Goal: Transaction & Acquisition: Purchase product/service

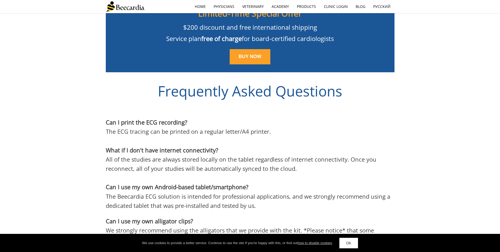
scroll to position [1281, 0]
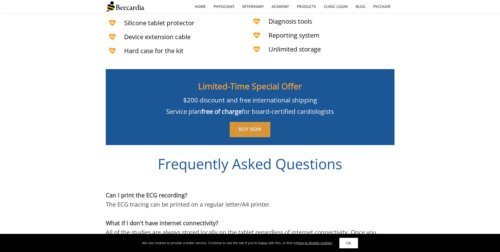
click at [241, 126] on span "BUY NOW" at bounding box center [250, 128] width 23 height 5
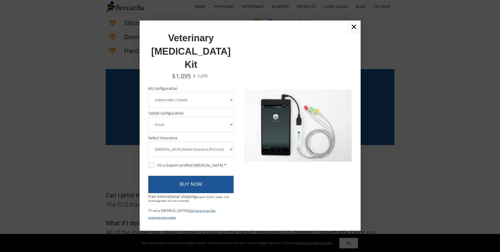
click at [152, 163] on div "I'm a board-certified [MEDICAL_DATA] *" at bounding box center [188, 165] width 78 height 5
click at [148, 162] on input "I'm a board-certified [MEDICAL_DATA] *" at bounding box center [148, 162] width 0 height 0
checkbox input "true"
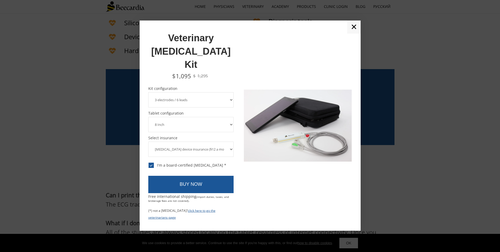
click at [221, 92] on select "3 electrodes / 6 leads 5 electrodes / 7 leads 10 electrodes / 12 leads" at bounding box center [191, 99] width 86 height 15
select select "5 electrodes / 7 leads"
click at [148, 92] on select "3 electrodes / 6 leads 5 electrodes / 7 leads 10 electrodes / 12 leads" at bounding box center [191, 99] width 86 height 15
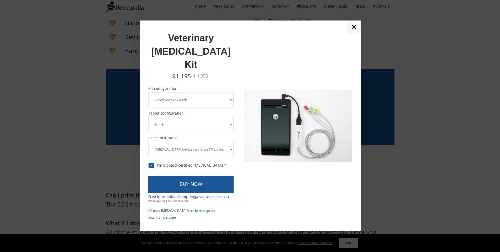
click at [174, 117] on select "8 Inch 10 Inch" at bounding box center [191, 124] width 86 height 15
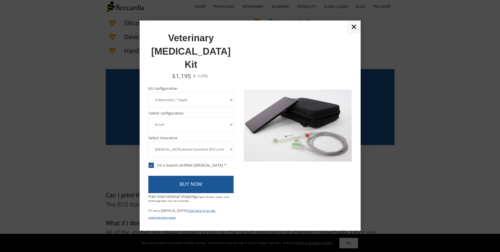
click at [174, 117] on select "8 Inch 10 Inch" at bounding box center [191, 124] width 86 height 15
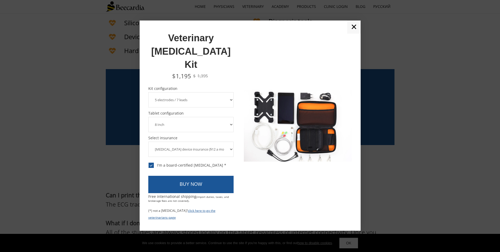
click at [174, 117] on select "8 Inch 10 Inch" at bounding box center [191, 124] width 86 height 15
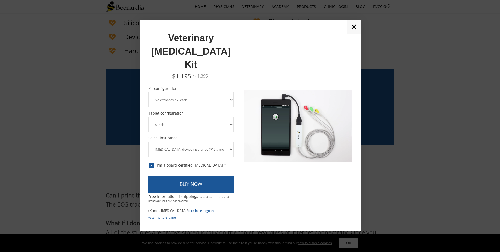
select select "10 Inch"
click at [148, 117] on select "8 Inch 10 Inch" at bounding box center [191, 124] width 86 height 15
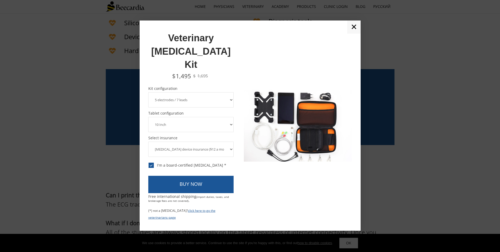
click at [230, 117] on select "8 Inch 10 Inch" at bounding box center [191, 124] width 86 height 15
click at [148, 117] on select "8 Inch 10 Inch" at bounding box center [191, 124] width 86 height 15
click at [225, 141] on select "[MEDICAL_DATA] device insurance ($12 a month, charged annually) No insurance" at bounding box center [191, 148] width 86 height 15
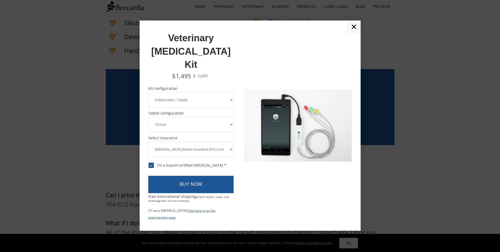
click at [225, 141] on select "[MEDICAL_DATA] device insurance ($12 a month, charged annually) No insurance" at bounding box center [191, 148] width 86 height 15
click at [353, 34] on link "✕" at bounding box center [353, 26] width 13 height 13
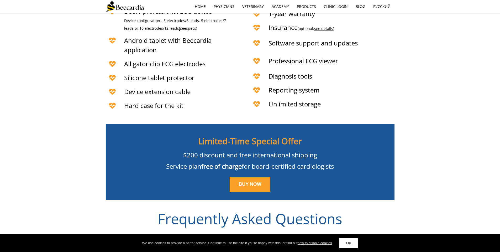
scroll to position [1228, 0]
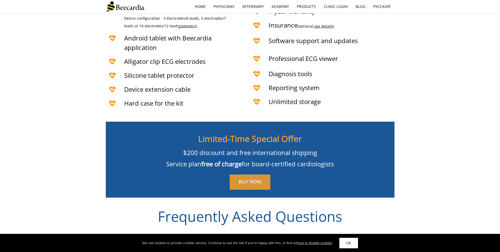
click at [254, 179] on span "BUY NOW" at bounding box center [250, 181] width 23 height 5
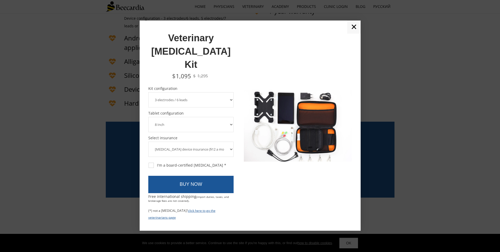
click at [181, 92] on select "3 electrodes / 6 leads 5 electrodes / 7 leads 10 electrodes / 12 leads" at bounding box center [191, 99] width 86 height 15
select select "5 electrodes / 7 leads"
click at [148, 92] on select "3 electrodes / 6 leads 5 electrodes / 7 leads 10 electrodes / 12 leads" at bounding box center [191, 99] width 86 height 15
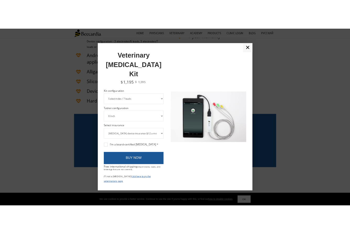
scroll to position [1124, 0]
